Goal: Information Seeking & Learning: Find specific fact

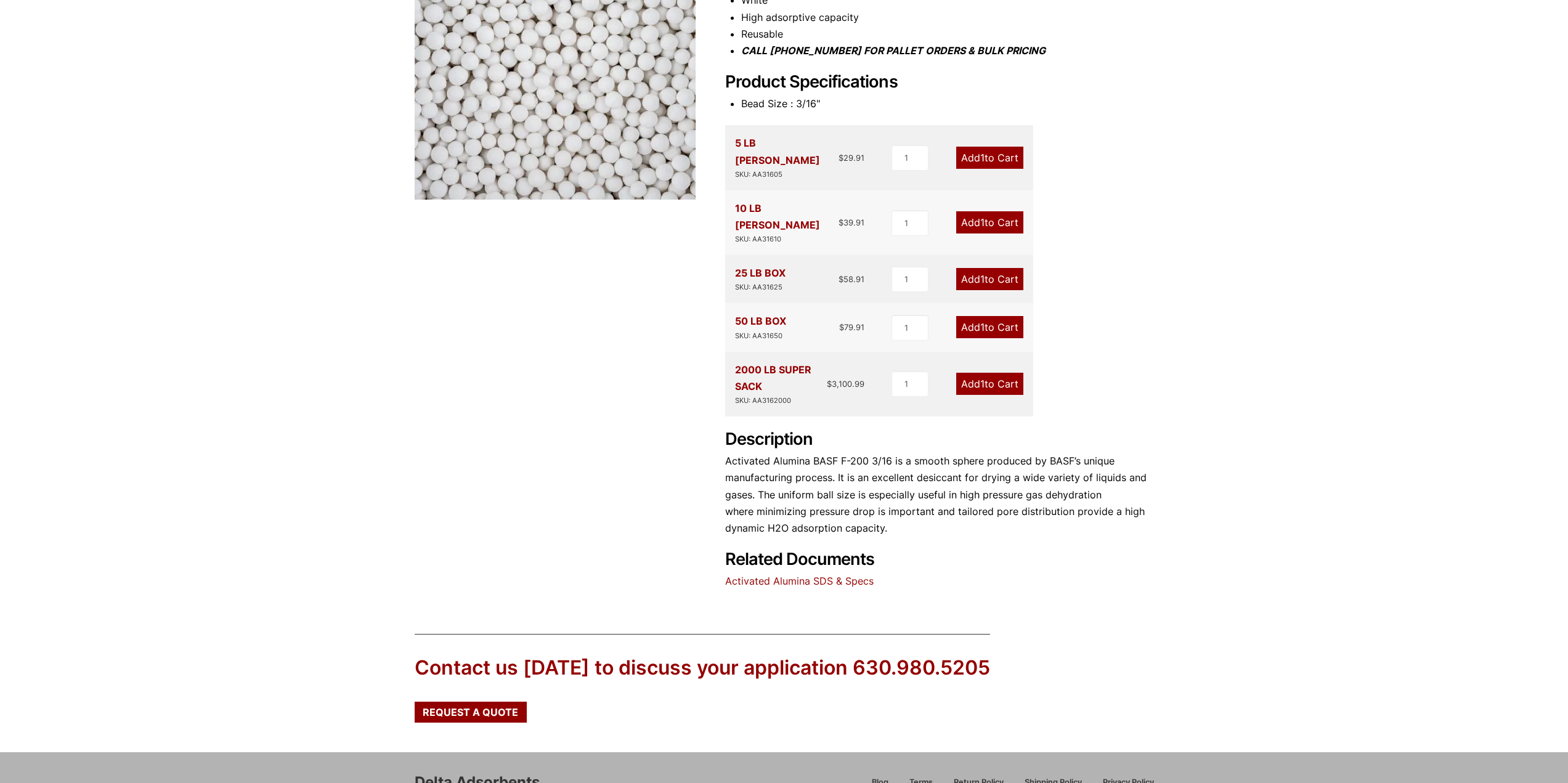
scroll to position [308, 0]
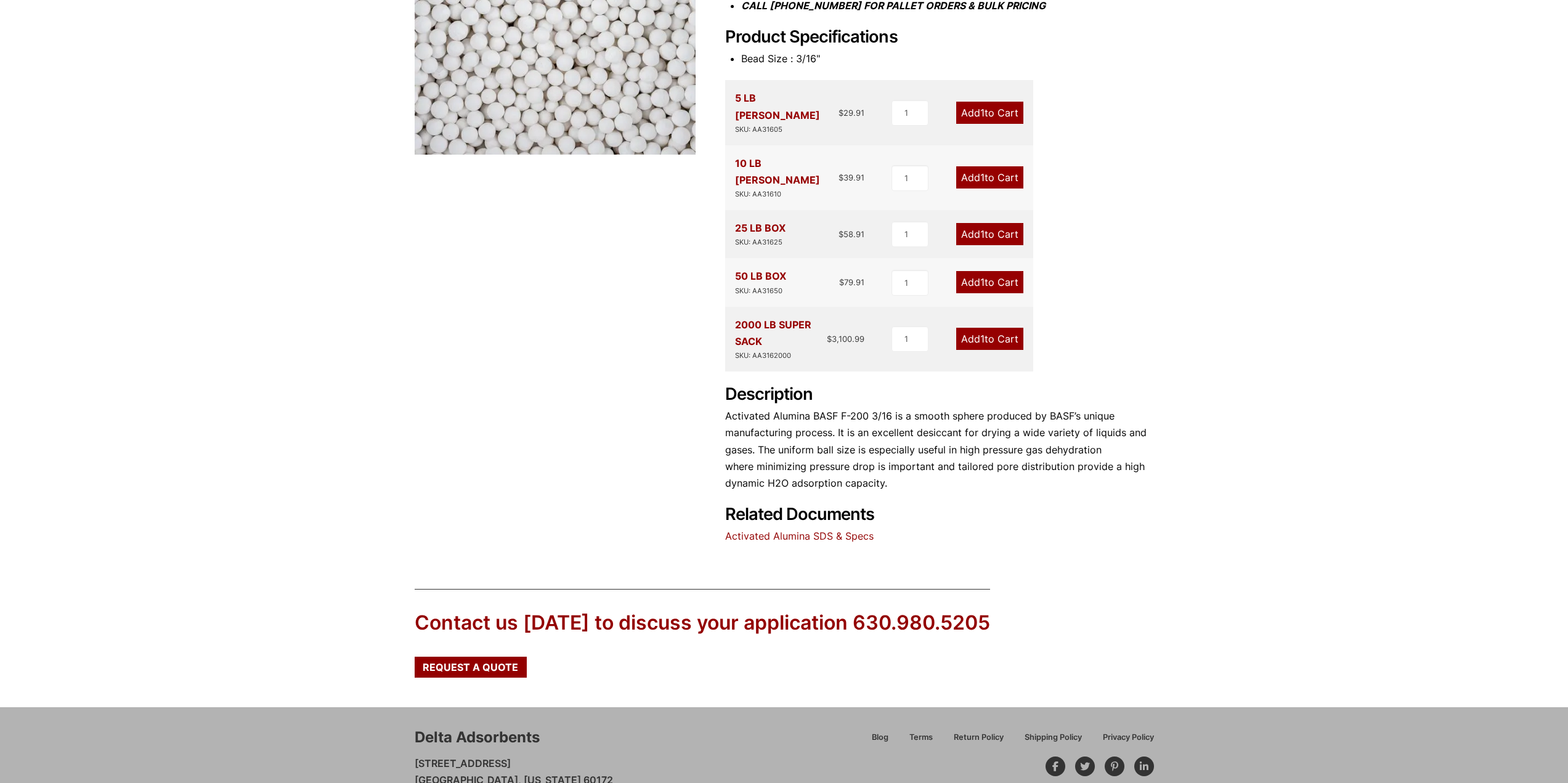
click at [798, 530] on link "Activated Alumina SDS & Specs" at bounding box center [800, 536] width 149 height 12
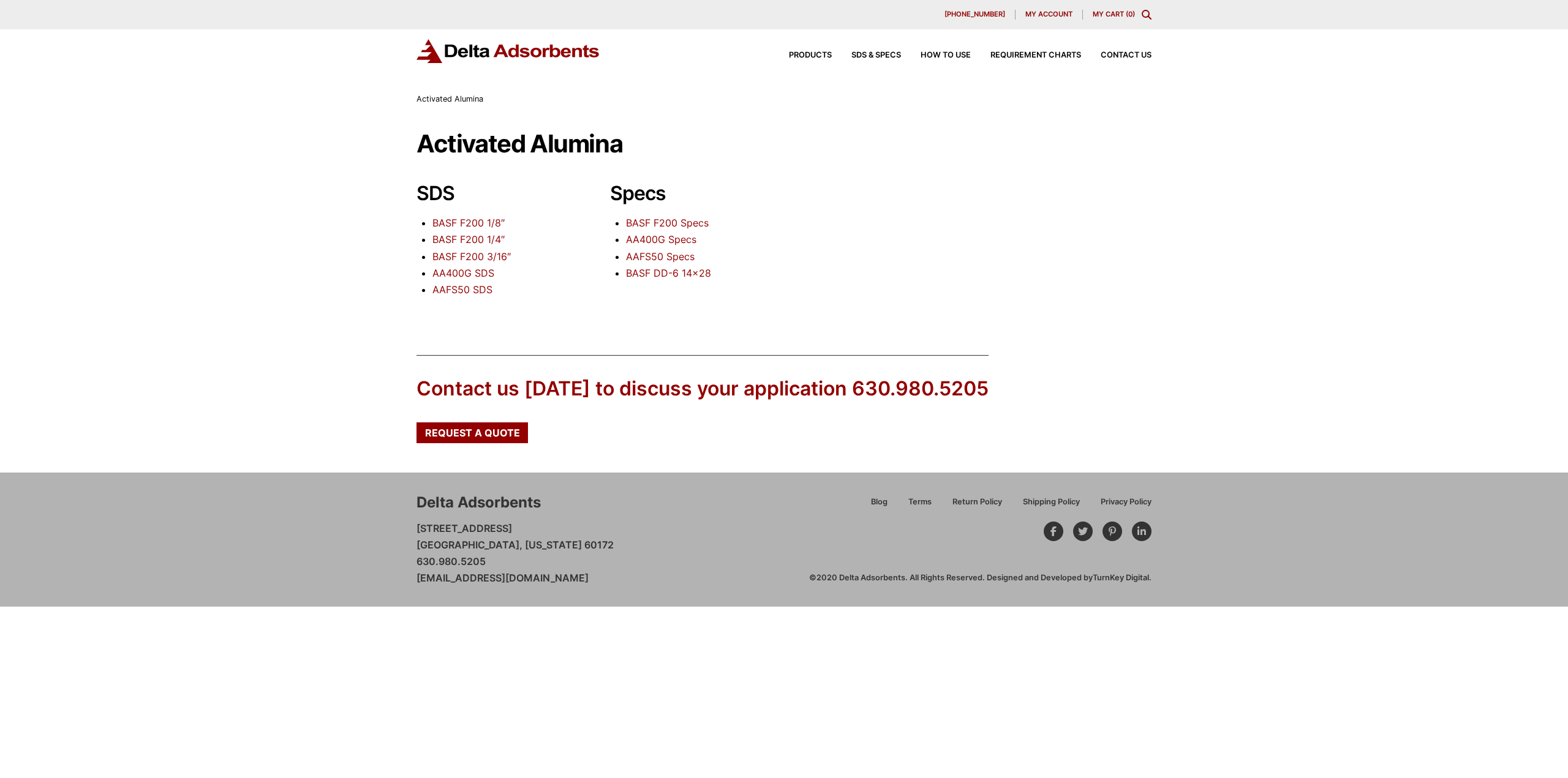
click at [469, 256] on link "BASF F200 3/16″" at bounding box center [471, 257] width 78 height 12
click at [670, 226] on link "BASF F200 Specs" at bounding box center [667, 222] width 83 height 12
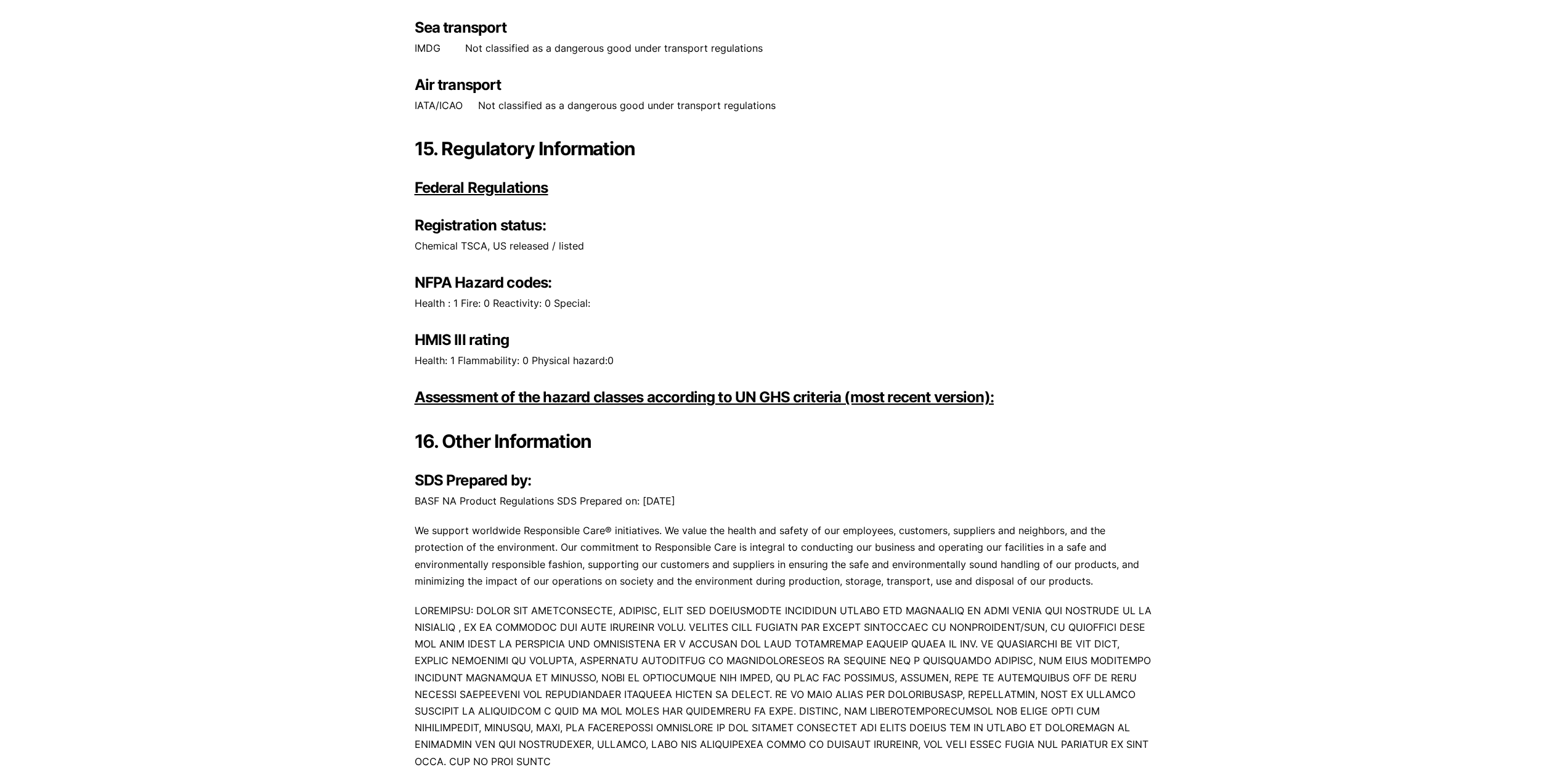
scroll to position [6531, 0]
